Goal: Check status: Check status

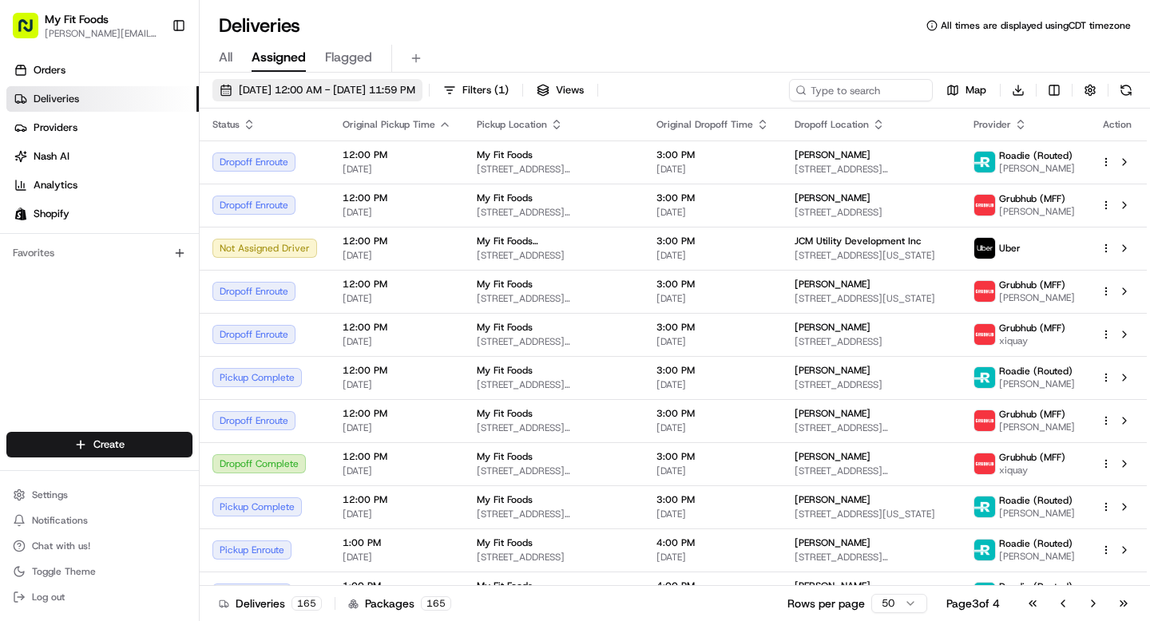
click at [319, 99] on button "[DATE] 12:00 AM - [DATE] 11:59 PM" at bounding box center [317, 90] width 210 height 22
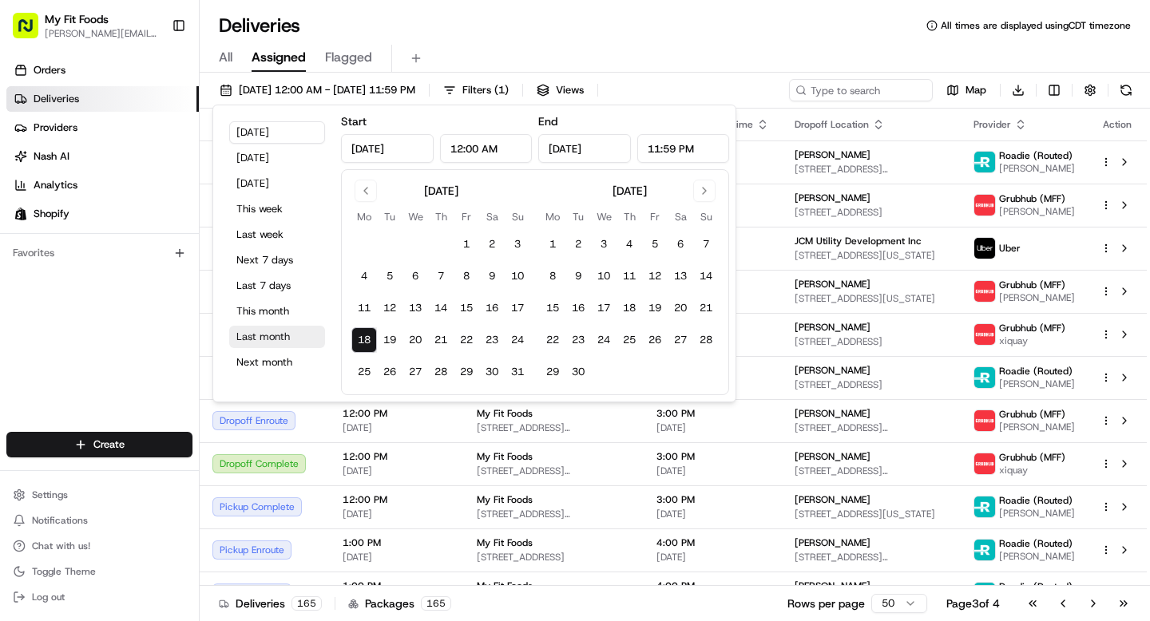
click at [275, 334] on button "Last month" at bounding box center [277, 337] width 96 height 22
type input "[DATE]"
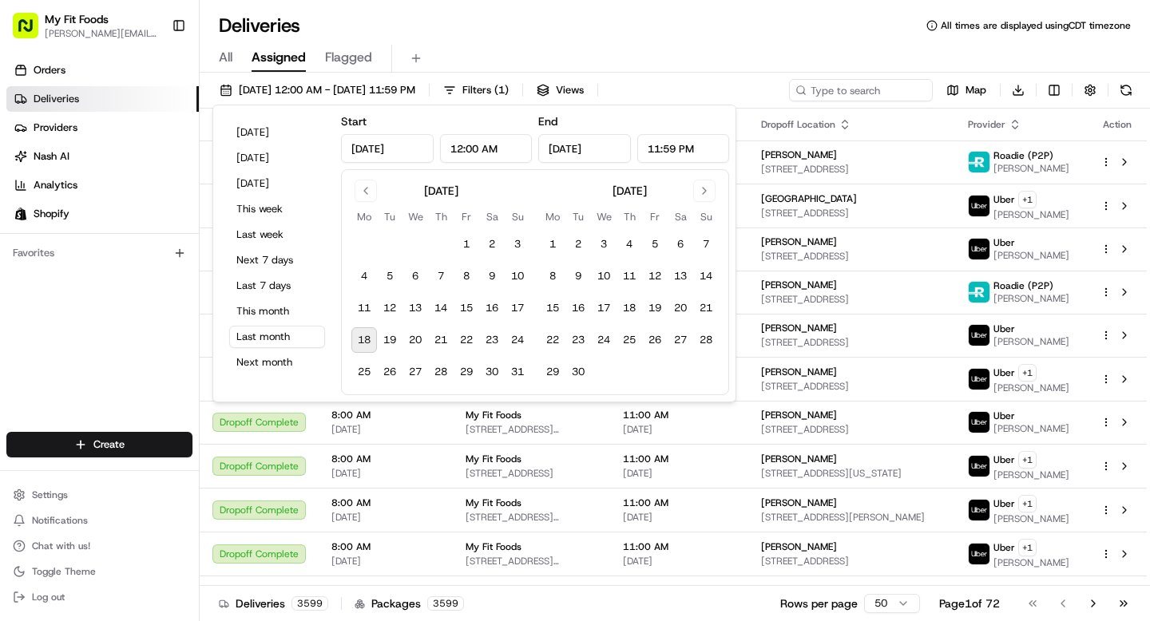
click at [591, 9] on div "Deliveries All times are displayed using CDT timezone All Assigned Flagged [DAT…" at bounding box center [675, 310] width 950 height 621
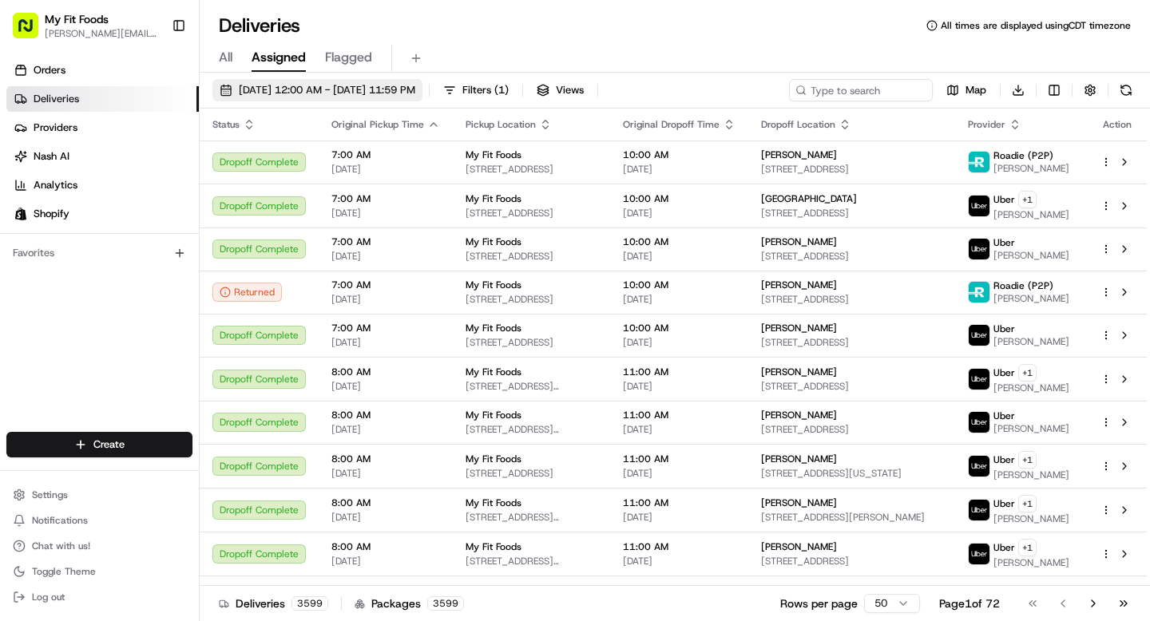
click at [239, 92] on span "[DATE] 12:00 AM - [DATE] 11:59 PM" at bounding box center [327, 90] width 176 height 14
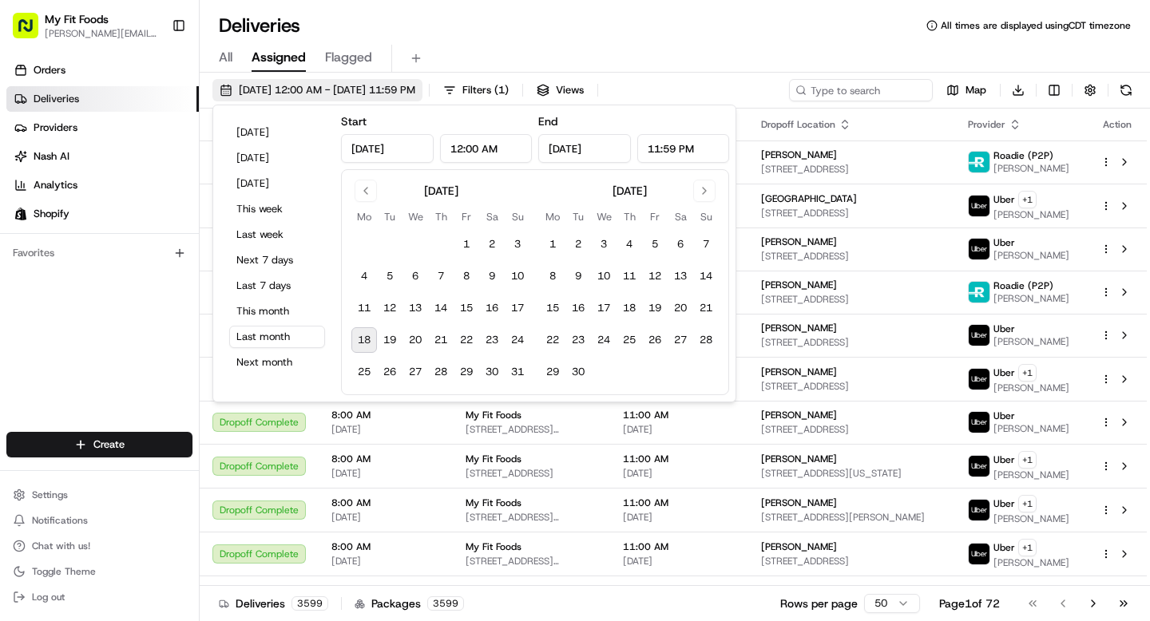
click at [331, 90] on span "[DATE] 12:00 AM - [DATE] 11:59 PM" at bounding box center [327, 90] width 176 height 14
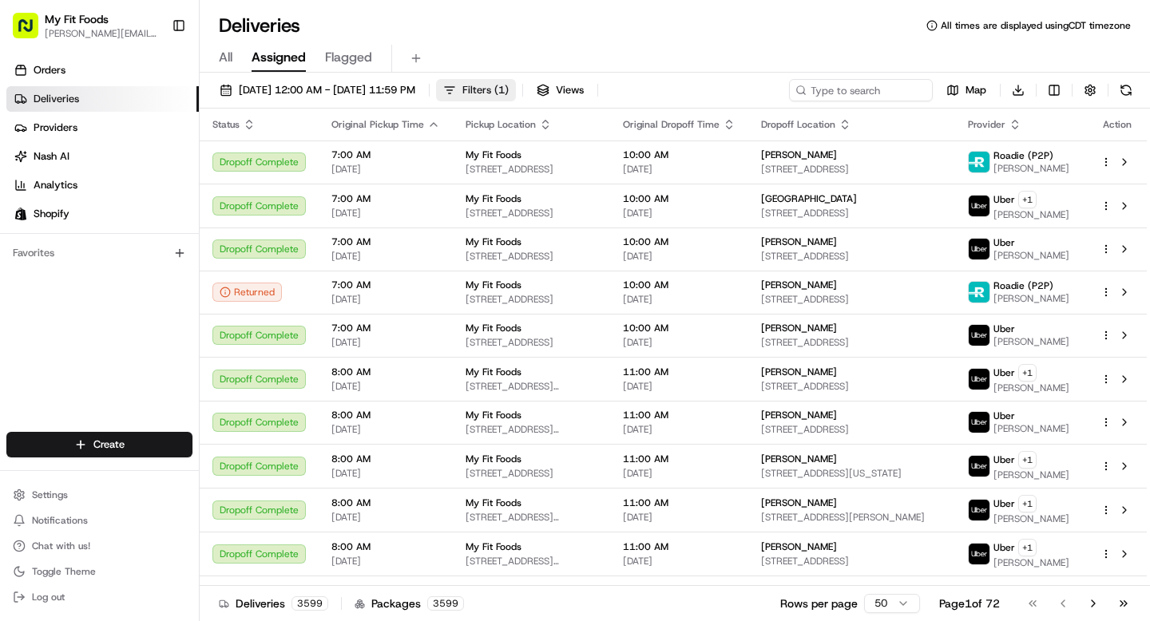
click at [509, 95] on span "Filters ( 1 )" at bounding box center [485, 90] width 46 height 14
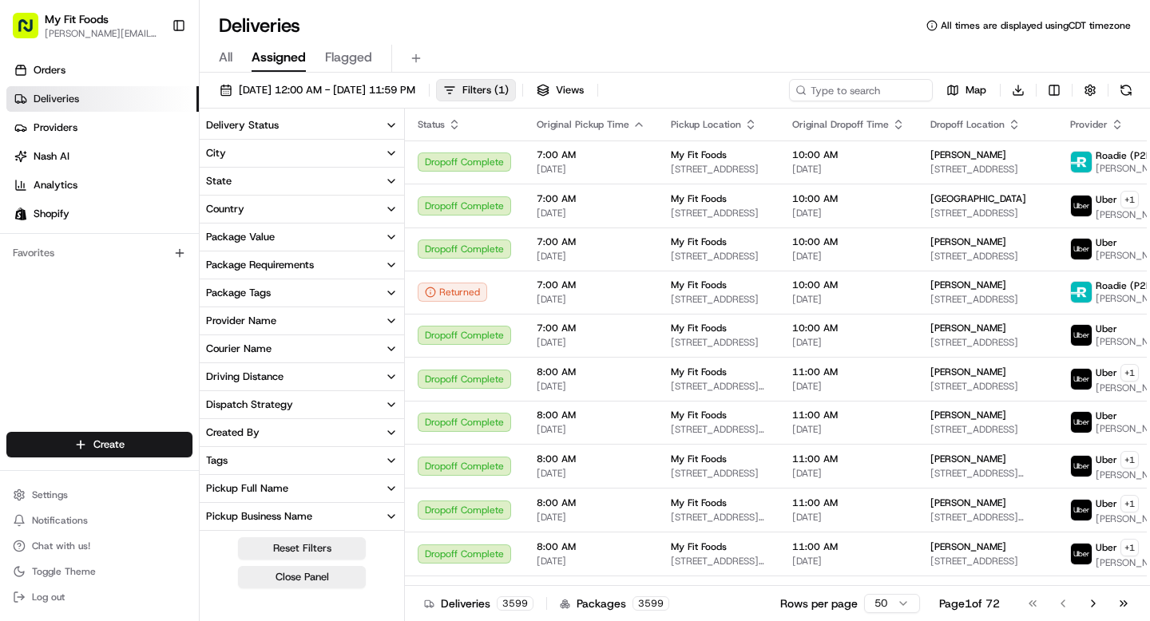
click at [279, 122] on button "Delivery Status" at bounding box center [302, 125] width 204 height 27
